Goal: Complete application form: Complete application form

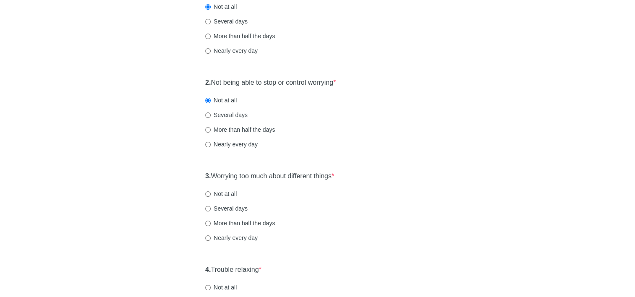
scroll to position [126, 0]
drag, startPoint x: 206, startPoint y: 191, endPoint x: 220, endPoint y: 205, distance: 19.9
click at [207, 191] on input "Not at all" at bounding box center [207, 192] width 5 height 5
radio input "true"
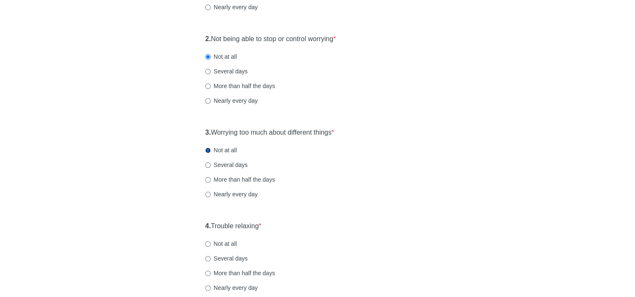
scroll to position [252, 0]
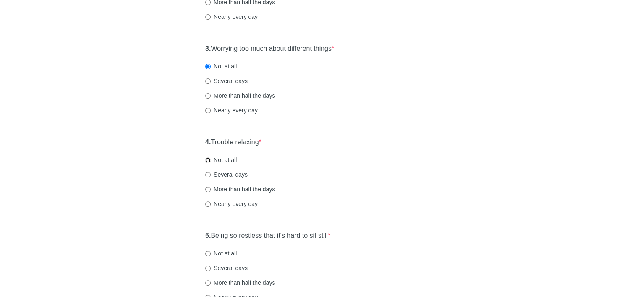
click at [208, 161] on input "Not at all" at bounding box center [207, 159] width 5 height 5
radio input "true"
click at [210, 254] on input "Not at all" at bounding box center [207, 253] width 5 height 5
radio input "true"
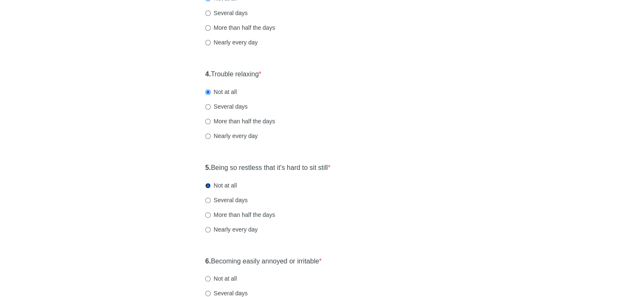
scroll to position [378, 0]
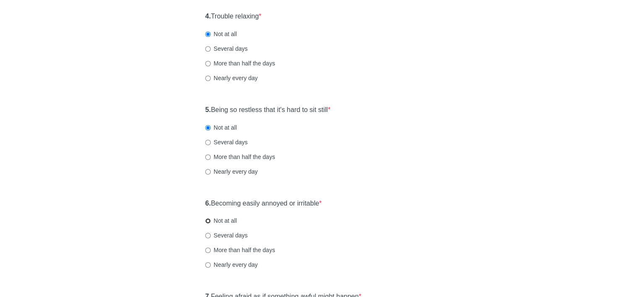
click at [205, 220] on input "Not at all" at bounding box center [207, 220] width 5 height 5
radio input "true"
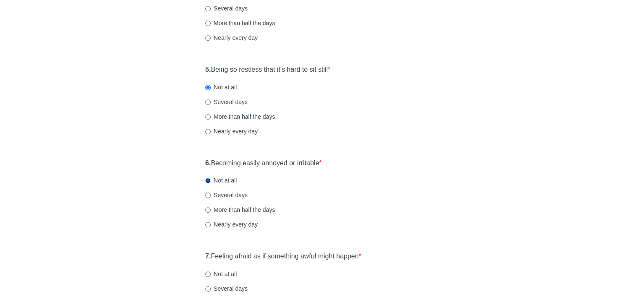
scroll to position [462, 0]
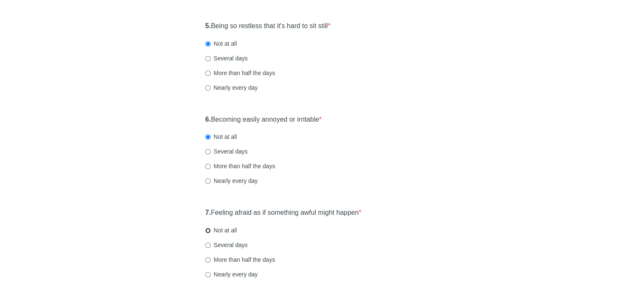
click at [207, 228] on input "Not at all" at bounding box center [207, 230] width 5 height 5
radio input "true"
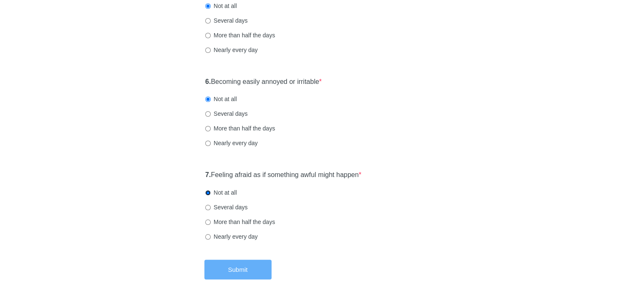
scroll to position [532, 0]
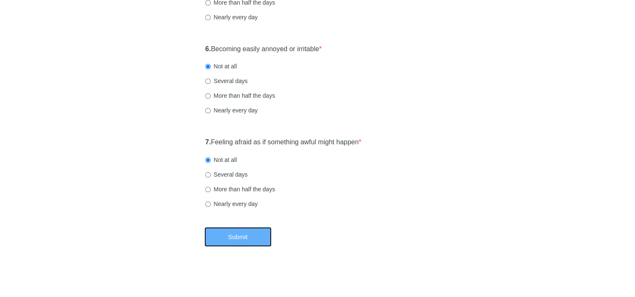
drag, startPoint x: 239, startPoint y: 243, endPoint x: 243, endPoint y: 240, distance: 4.9
click at [239, 242] on button "Submit" at bounding box center [237, 237] width 67 height 20
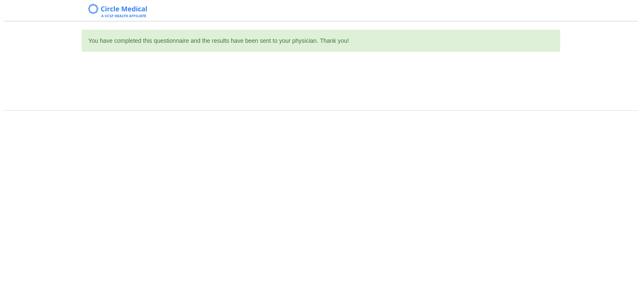
scroll to position [0, 0]
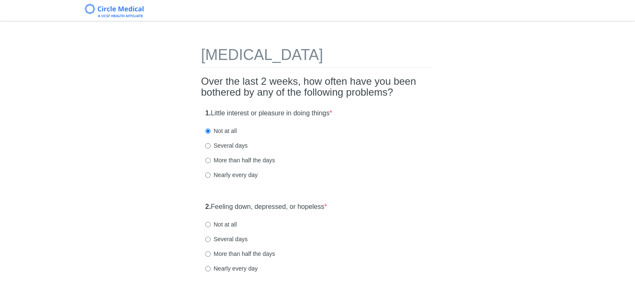
click at [207, 227] on label "Not at all" at bounding box center [220, 224] width 31 height 8
click at [207, 227] on input "Not at all" at bounding box center [207, 224] width 5 height 5
radio input "true"
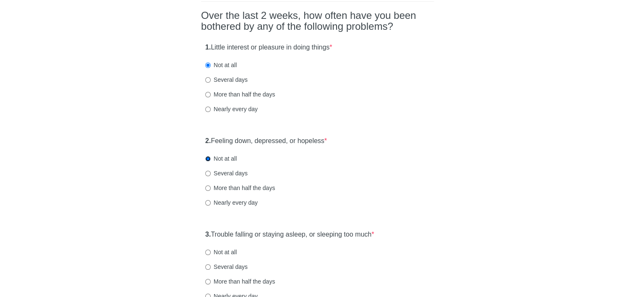
scroll to position [126, 0]
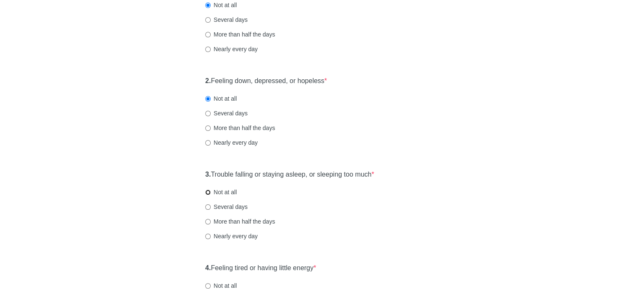
click at [208, 193] on input "Not at all" at bounding box center [207, 192] width 5 height 5
radio input "true"
click at [210, 286] on input "Not at all" at bounding box center [207, 285] width 5 height 5
radio input "true"
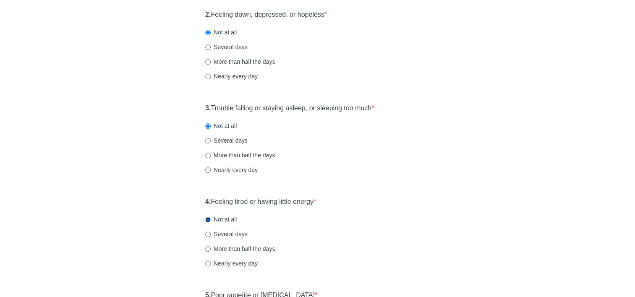
scroll to position [252, 0]
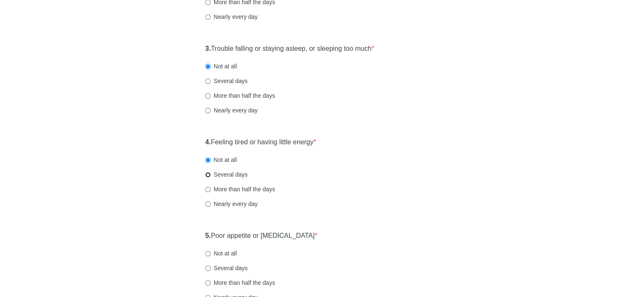
click at [206, 173] on input "Several days" at bounding box center [207, 174] width 5 height 5
radio input "true"
click at [205, 253] on input "Not at all" at bounding box center [207, 253] width 5 height 5
radio input "true"
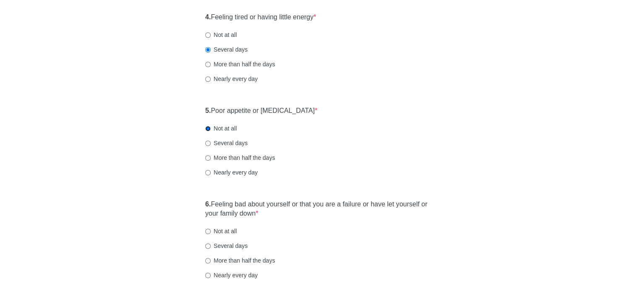
scroll to position [378, 0]
click at [212, 230] on label "Not at all" at bounding box center [220, 230] width 31 height 8
click at [211, 230] on input "Not at all" at bounding box center [207, 230] width 5 height 5
radio input "true"
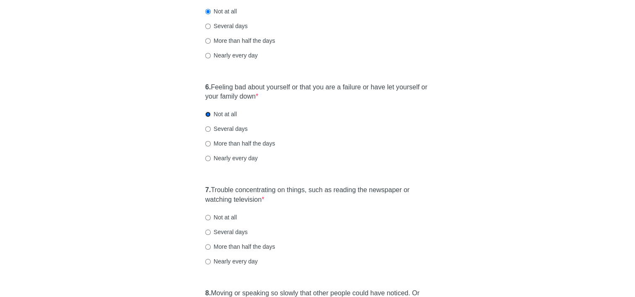
scroll to position [504, 0]
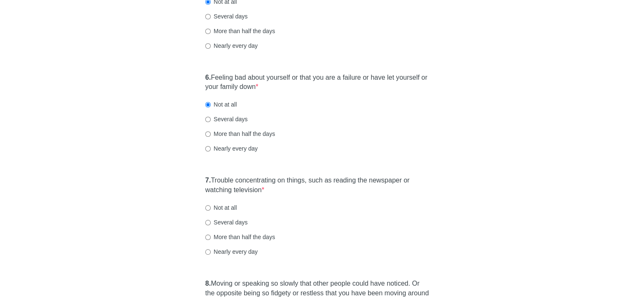
click at [211, 208] on label "Not at all" at bounding box center [220, 208] width 31 height 8
click at [211, 208] on input "Not at all" at bounding box center [207, 207] width 5 height 5
radio input "true"
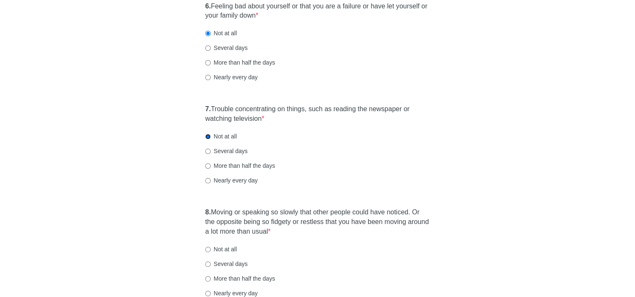
scroll to position [630, 0]
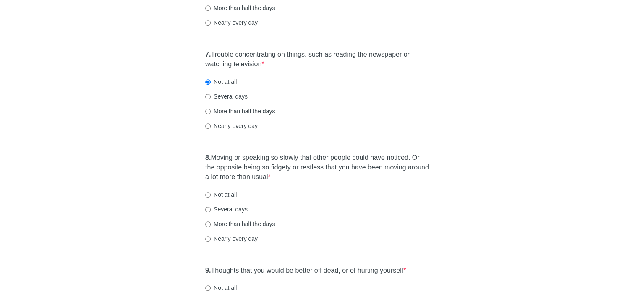
click at [211, 195] on label "Not at all" at bounding box center [220, 195] width 31 height 8
click at [211, 195] on input "Not at all" at bounding box center [207, 194] width 5 height 5
radio input "true"
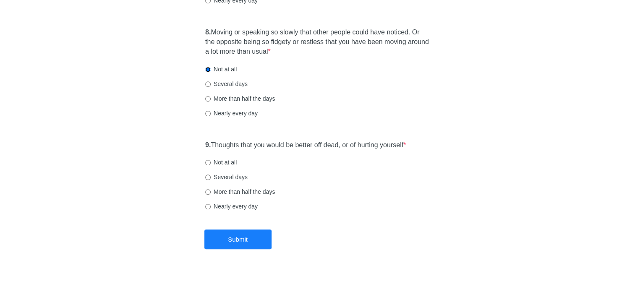
scroll to position [758, 0]
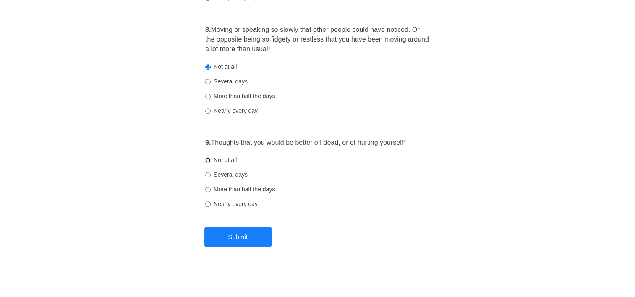
click at [207, 161] on input "Not at all" at bounding box center [207, 159] width 5 height 5
radio input "true"
click at [226, 239] on button "Submit" at bounding box center [237, 237] width 67 height 20
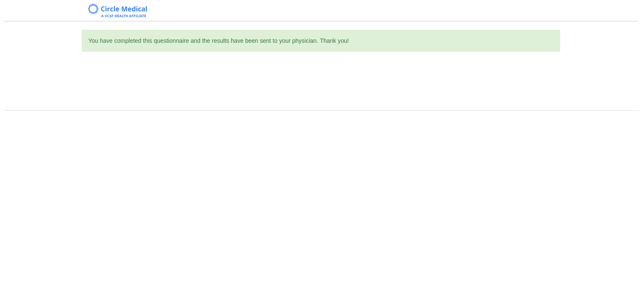
scroll to position [0, 0]
